Goal: Task Accomplishment & Management: Use online tool/utility

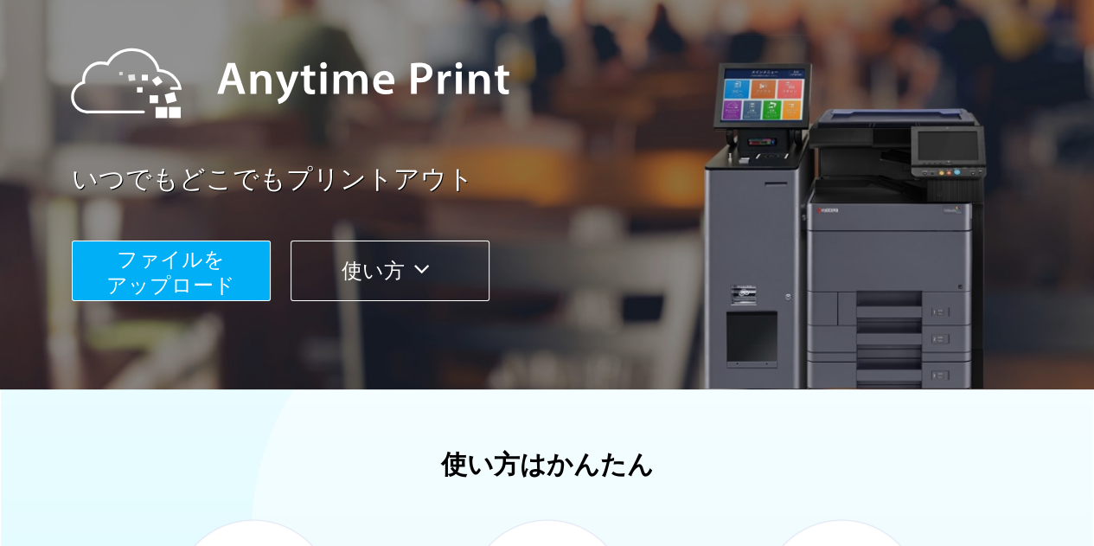
click at [185, 274] on span "ファイルを ​​アップロード" at bounding box center [170, 271] width 129 height 49
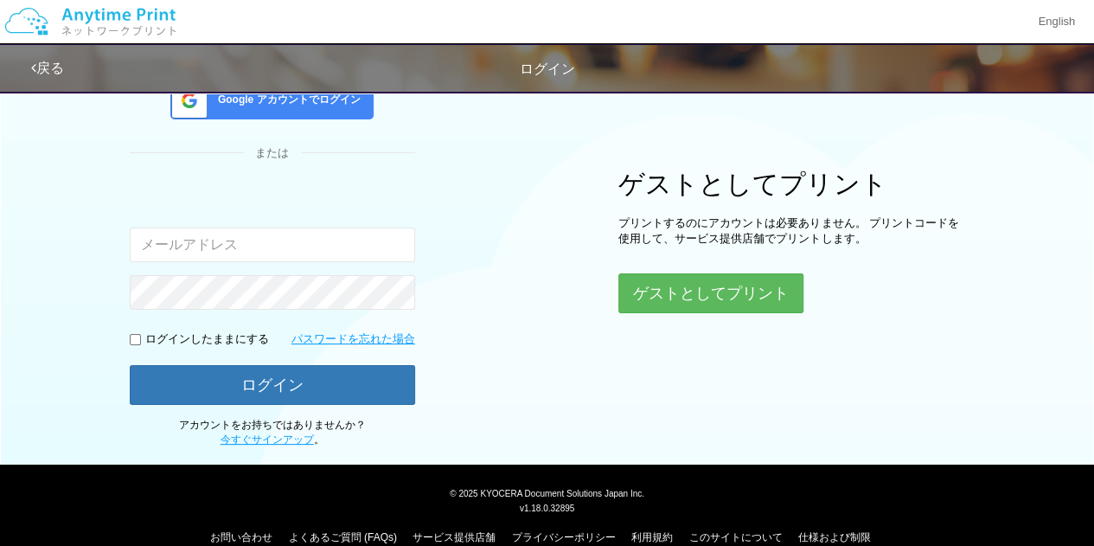
click at [744, 311] on div "ログイン Google アカウントでログイン または 入力されたメールアドレスまたはパスワードが正しくありません。 ログインしたままにする パスワードを忘れた…" at bounding box center [548, 187] width 1038 height 522
click at [740, 295] on button "ゲストとしてプリント" at bounding box center [709, 293] width 183 height 38
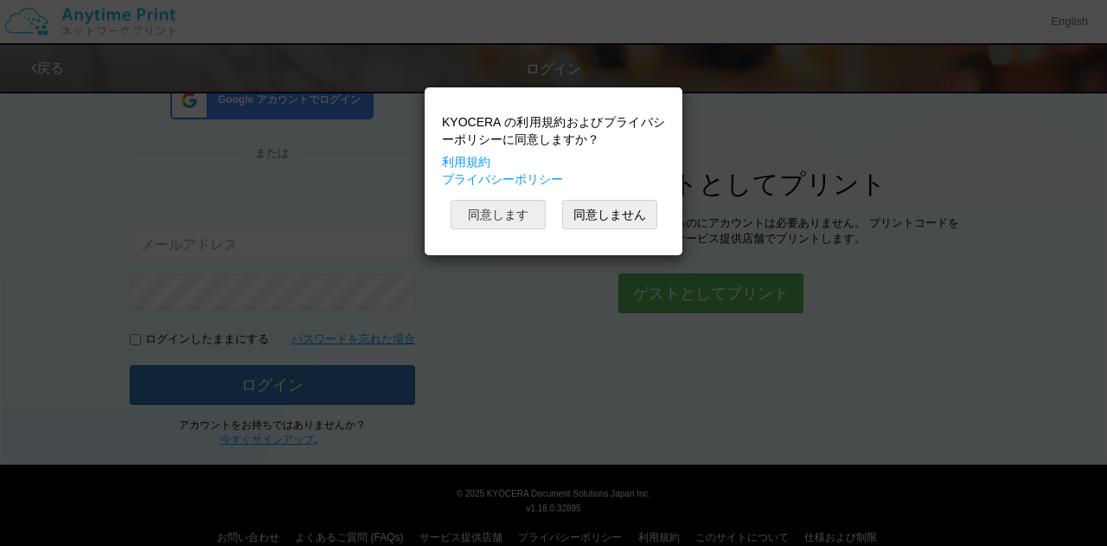
click at [500, 219] on button "同意します" at bounding box center [498, 214] width 95 height 29
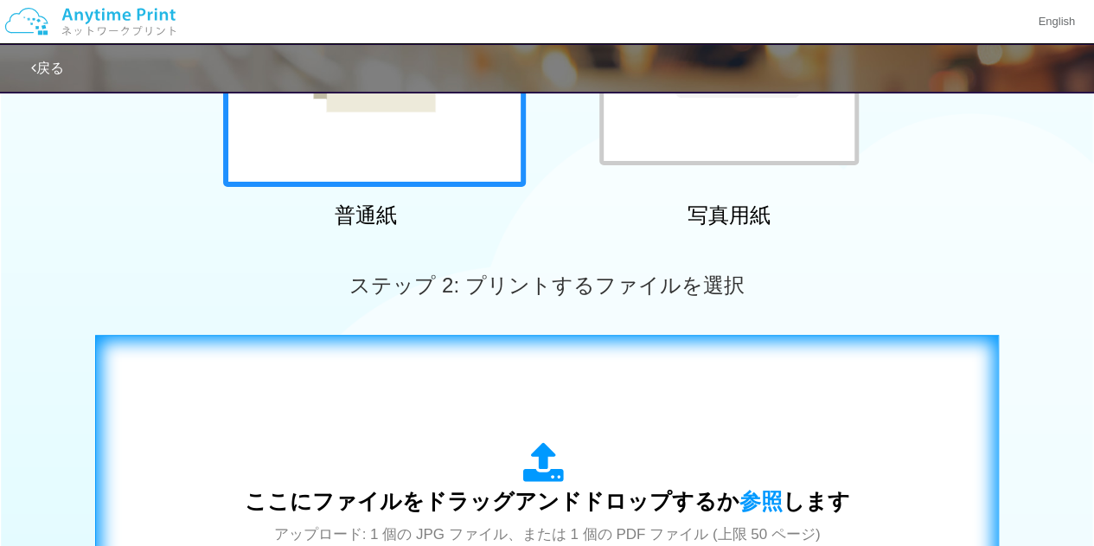
scroll to position [502, 0]
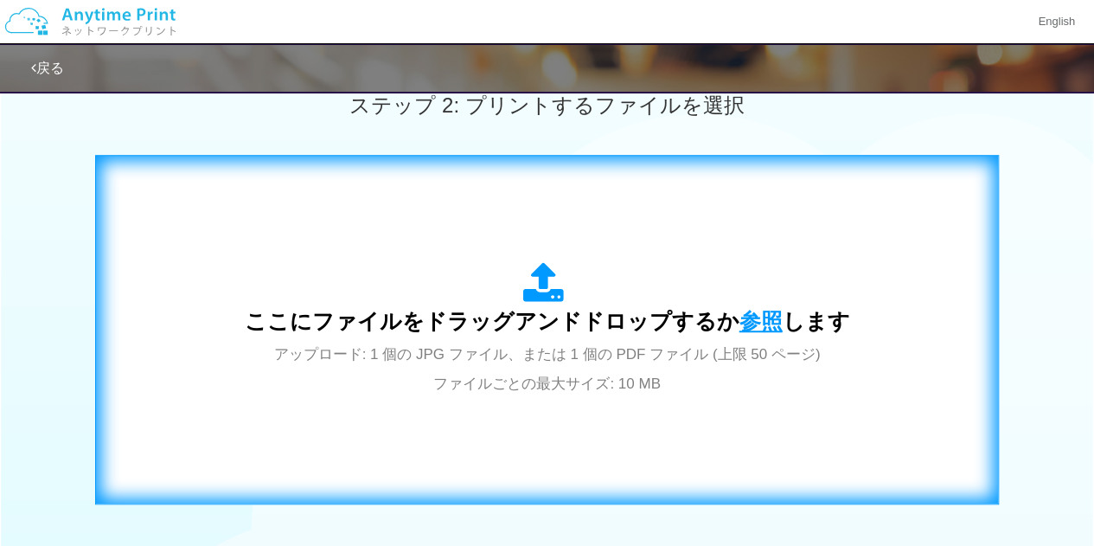
click at [746, 323] on span "参照" at bounding box center [761, 321] width 43 height 24
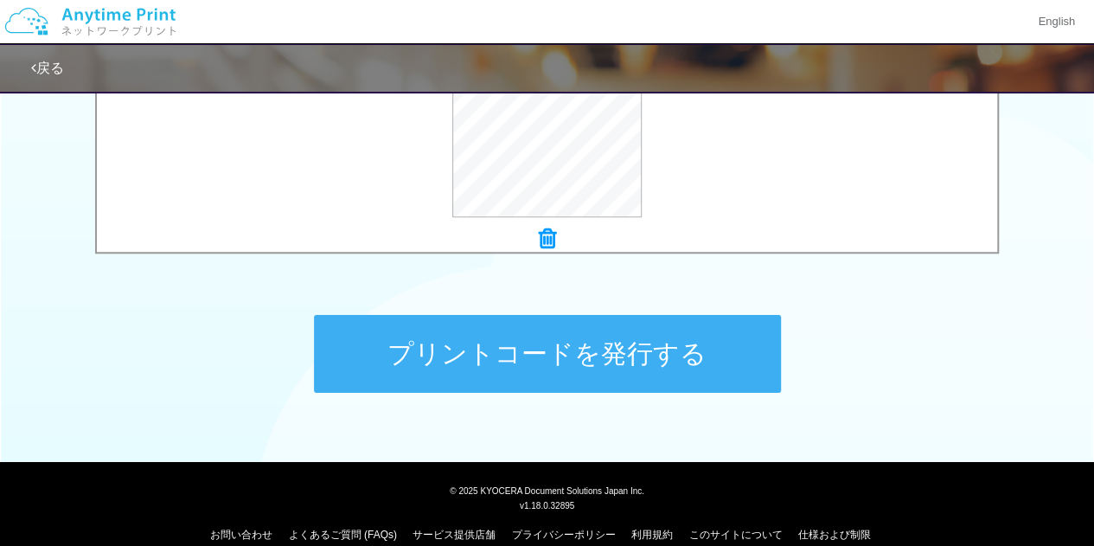
scroll to position [769, 0]
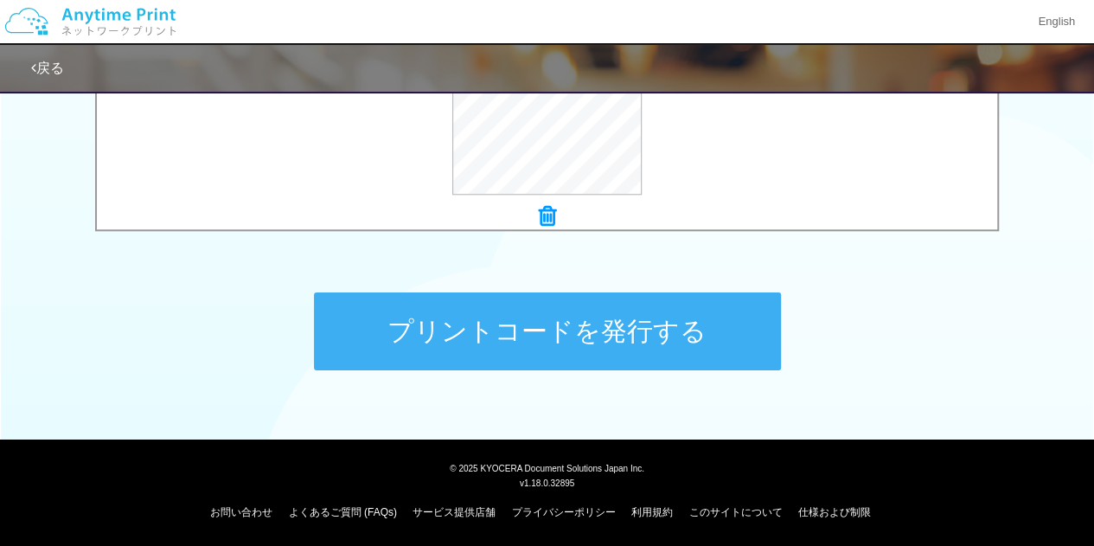
click at [680, 345] on button "プリントコードを発行する" at bounding box center [547, 331] width 467 height 78
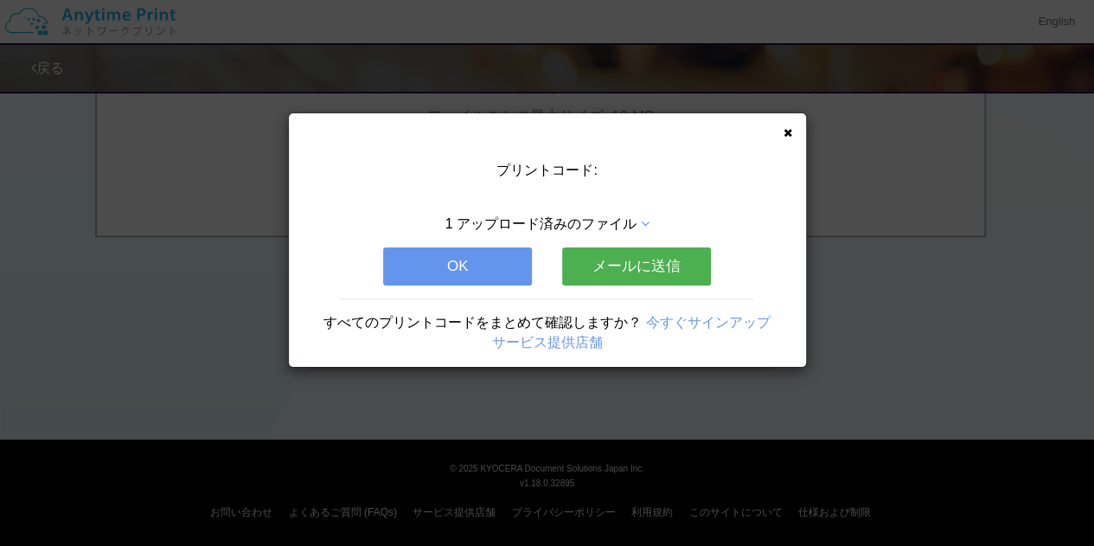
scroll to position [0, 0]
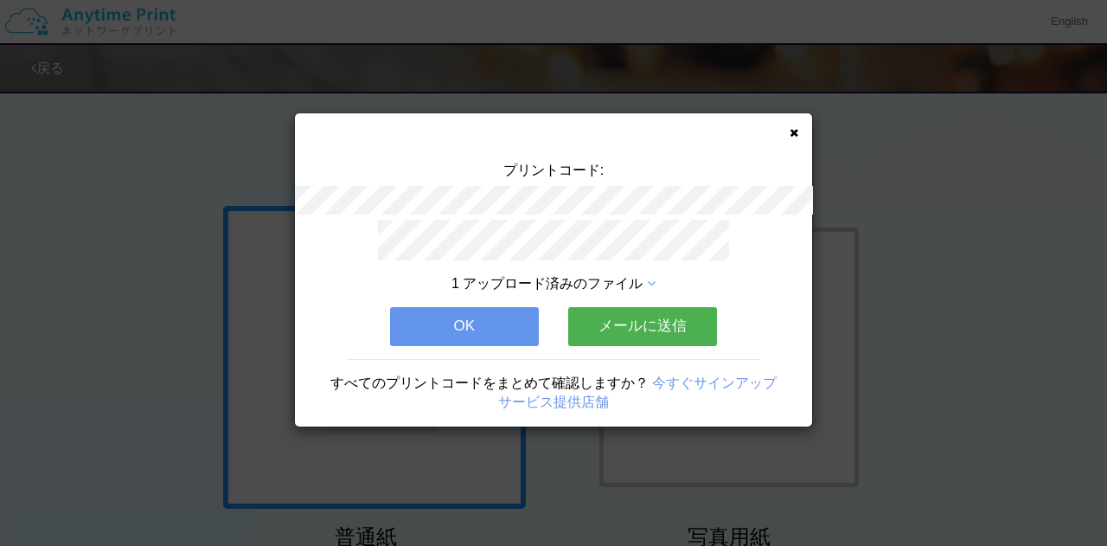
click at [796, 131] on icon at bounding box center [794, 132] width 9 height 11
